Goal: Task Accomplishment & Management: Manage account settings

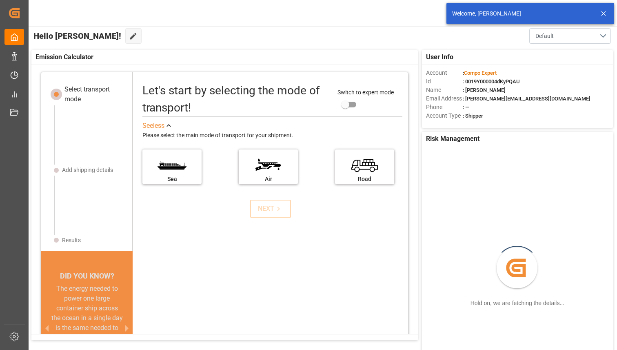
click at [600, 17] on icon at bounding box center [604, 14] width 10 height 10
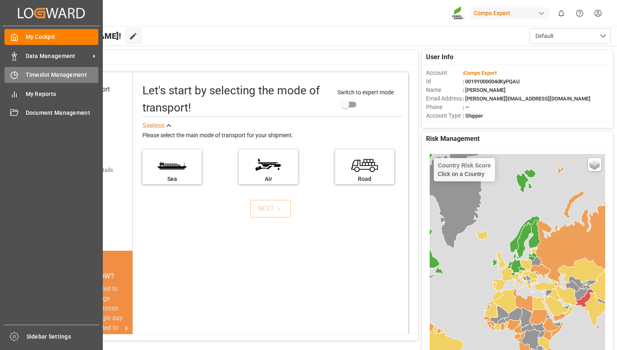
click at [56, 75] on span "Timeslot Management" at bounding box center [62, 75] width 73 height 9
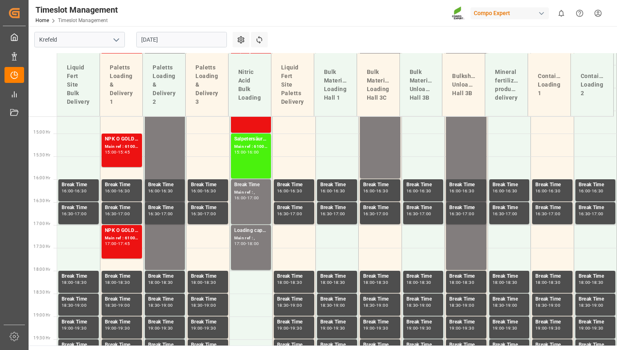
scroll to position [669, 0]
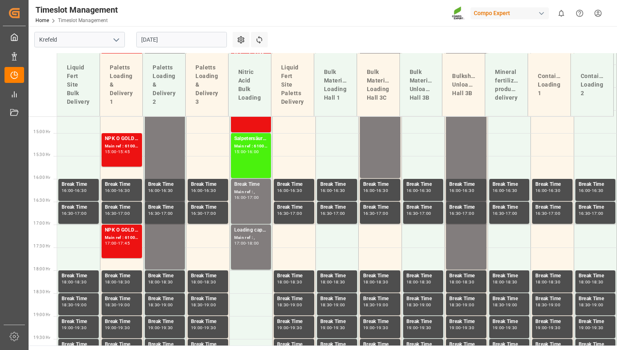
click at [527, 15] on div "Compo Expert" at bounding box center [510, 13] width 78 height 12
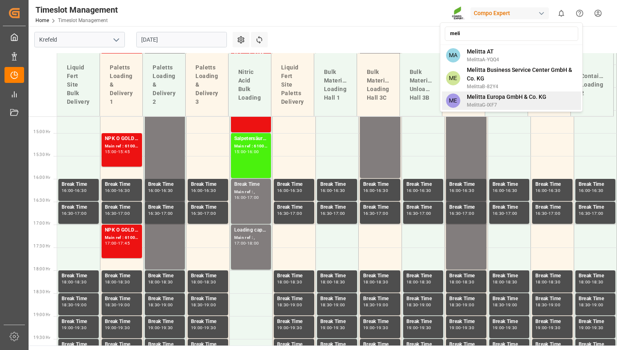
type input "meli"
click at [496, 105] on span "MelittaG-IXF7" at bounding box center [507, 104] width 80 height 7
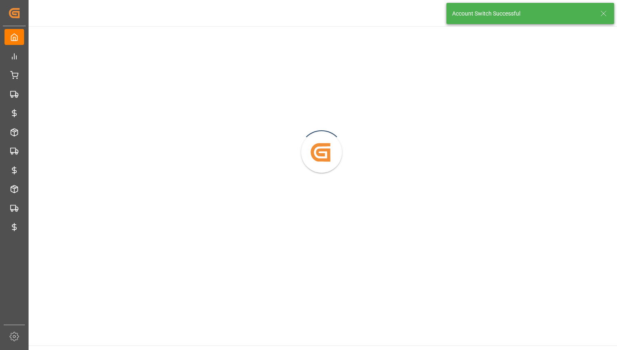
click at [604, 11] on icon at bounding box center [604, 14] width 10 height 10
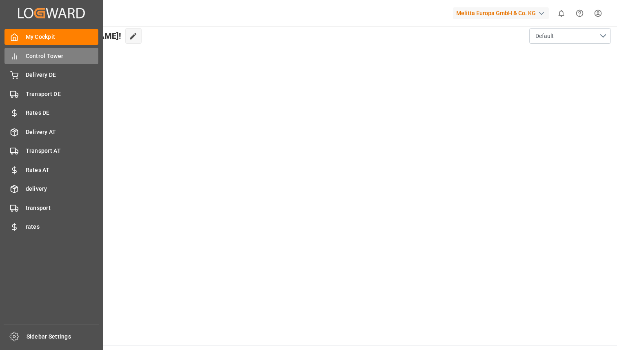
click at [57, 57] on span "Control Tower" at bounding box center [62, 56] width 73 height 9
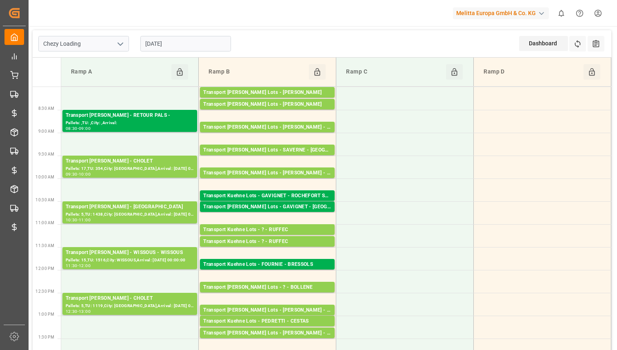
click at [116, 46] on icon "open menu" at bounding box center [121, 44] width 10 height 10
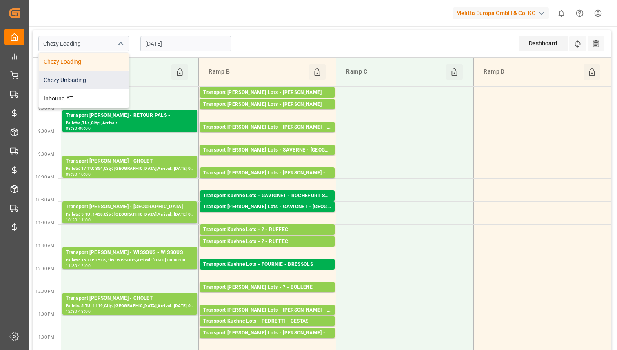
click at [82, 83] on div "Chezy Unloading" at bounding box center [84, 80] width 90 height 18
type input "Chezy Unloading"
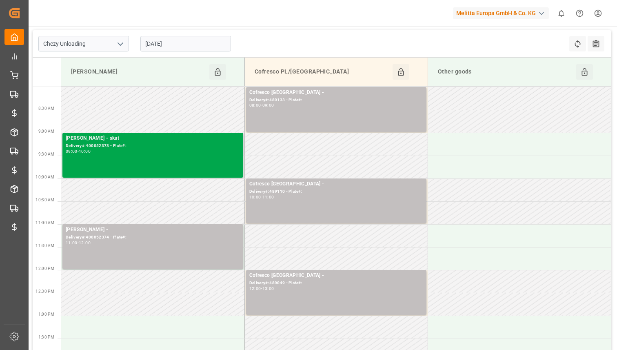
click at [189, 159] on div "Melitta Minden - skat Delivery#:400052373 - Plate#: 09:00 - 10:00" at bounding box center [153, 155] width 174 height 42
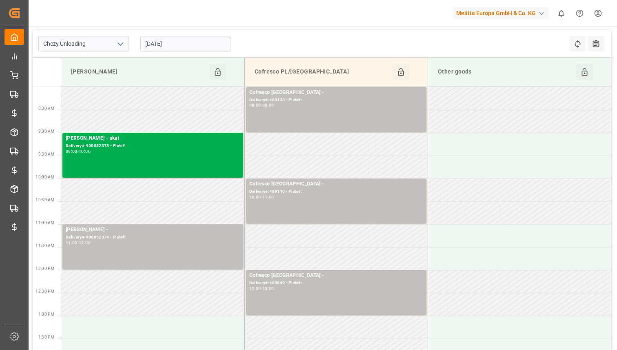
click at [350, 114] on div "Cofresco Poland - Delivery#:489133 - Plate#: 08:00 - 09:00" at bounding box center [336, 110] width 174 height 42
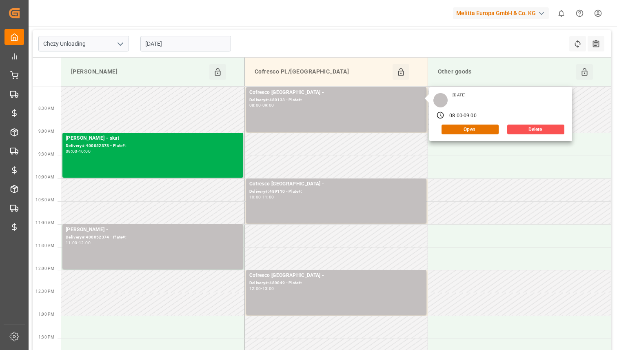
click at [434, 33] on div "Chezy Unloading 29-08-2025 Refresh Time Slots All Audits" at bounding box center [322, 43] width 579 height 27
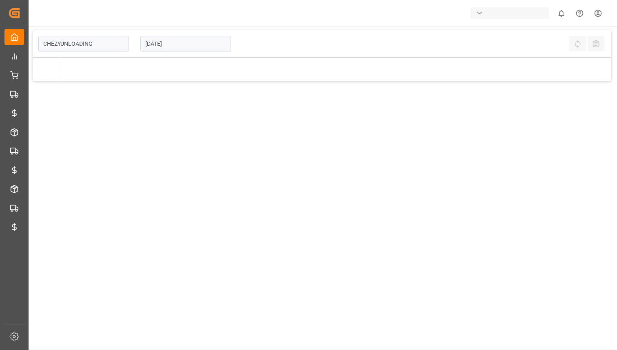
click at [593, 10] on html "Created by potrace 1.15, written by [PERSON_NAME] [DATE]-[DATE] Created by potr…" at bounding box center [308, 175] width 617 height 350
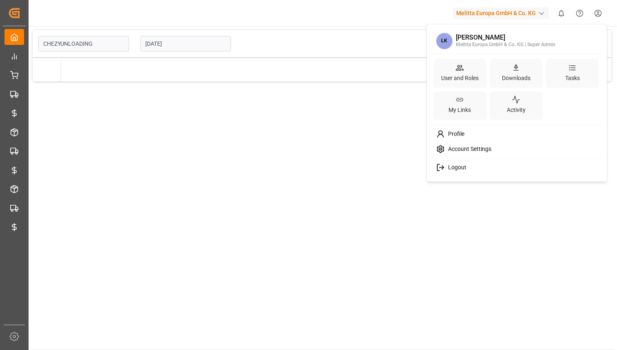
type input "Chezy Unloading"
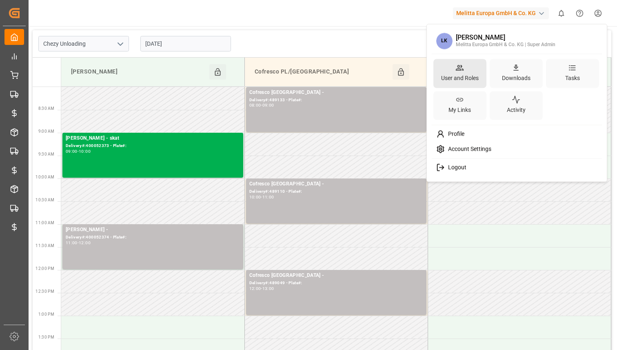
click at [452, 74] on div "User and Roles" at bounding box center [460, 78] width 41 height 12
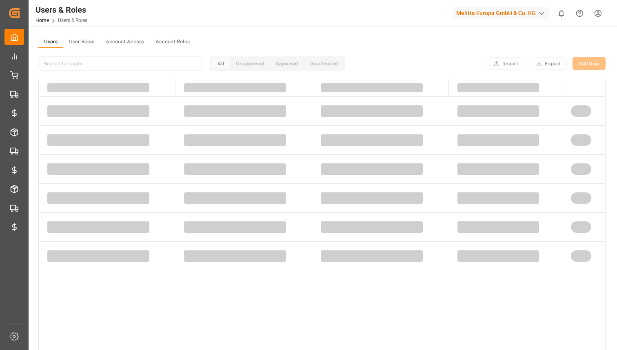
click at [80, 38] on button "User Roles" at bounding box center [81, 42] width 37 height 12
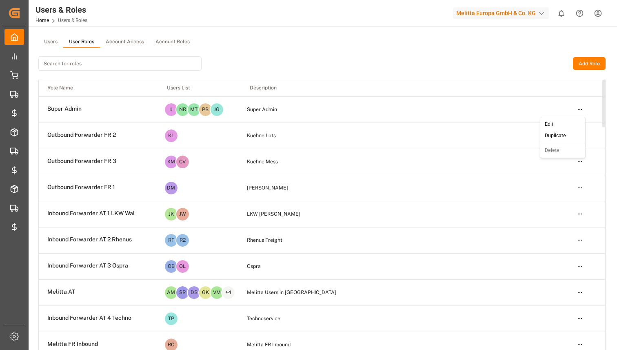
click at [579, 107] on html "Created by potrace 1.15, written by [PERSON_NAME] [DATE]-[DATE] Created by potr…" at bounding box center [308, 175] width 617 height 350
click at [559, 121] on div "Edit" at bounding box center [563, 124] width 42 height 11
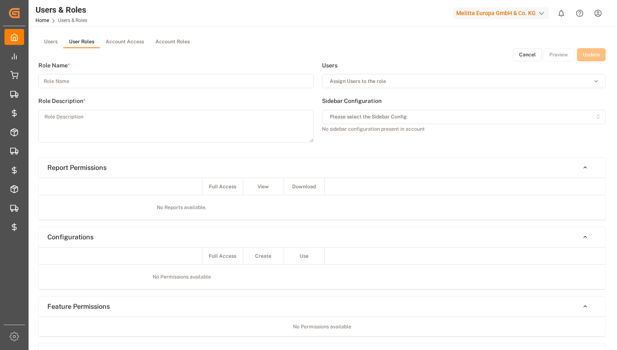
type input "Super Admin"
type textarea "Super Admin"
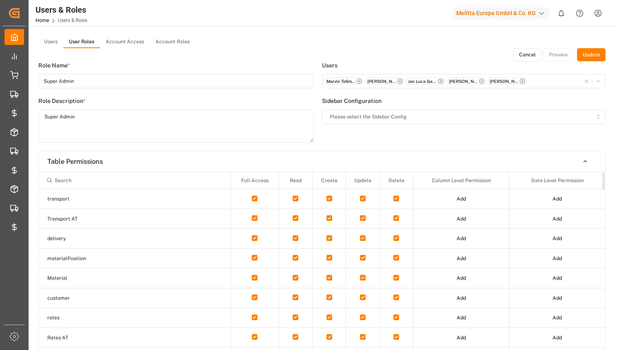
click at [87, 178] on input at bounding box center [134, 180] width 185 height 14
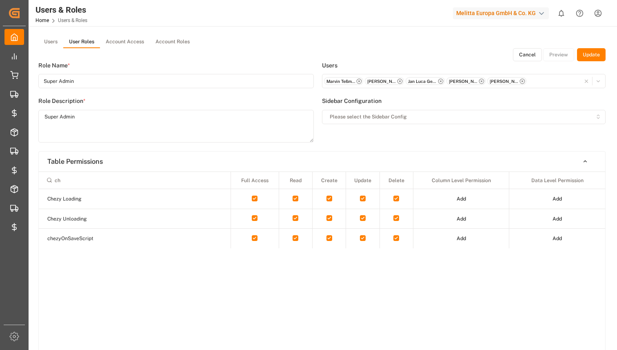
type input "c"
